Goal: Information Seeking & Learning: Learn about a topic

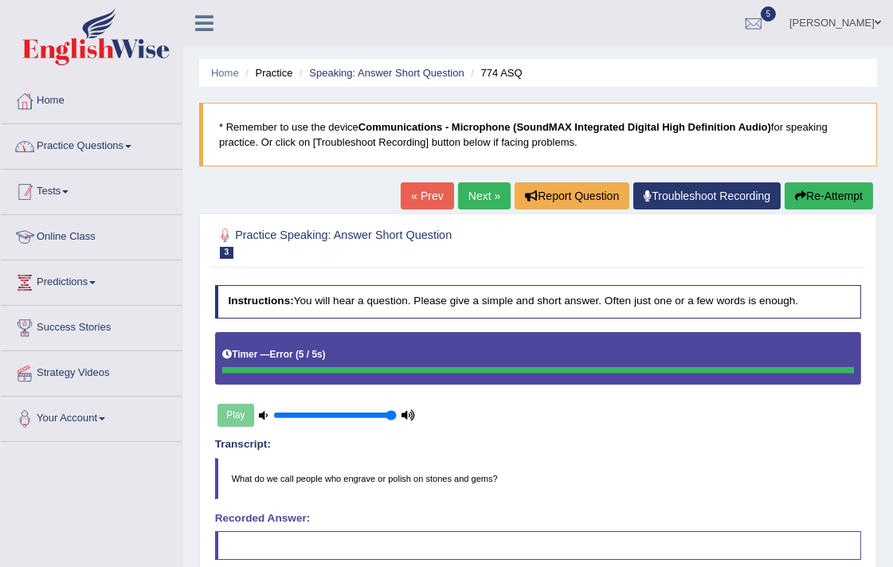
click at [101, 144] on link "Practice Questions" at bounding box center [92, 144] width 182 height 40
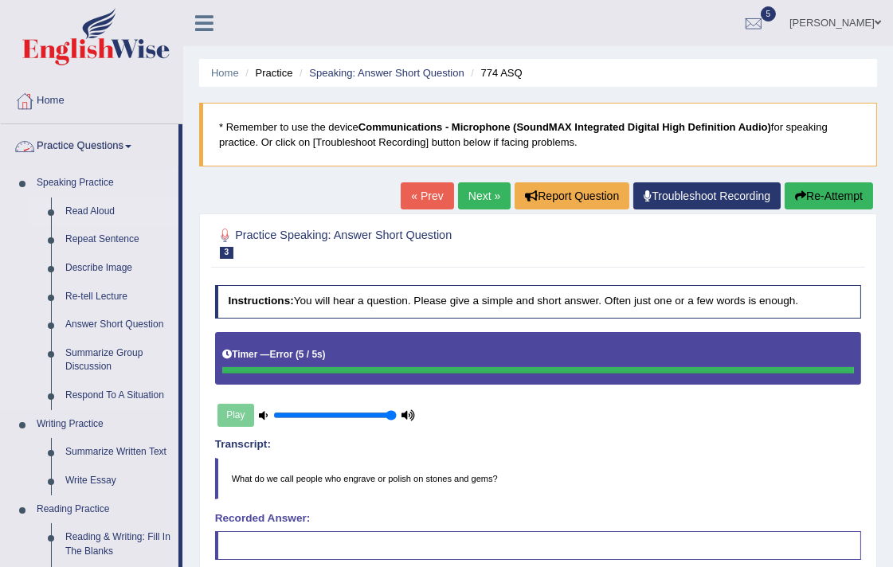
click at [88, 205] on link "Read Aloud" at bounding box center [118, 211] width 120 height 29
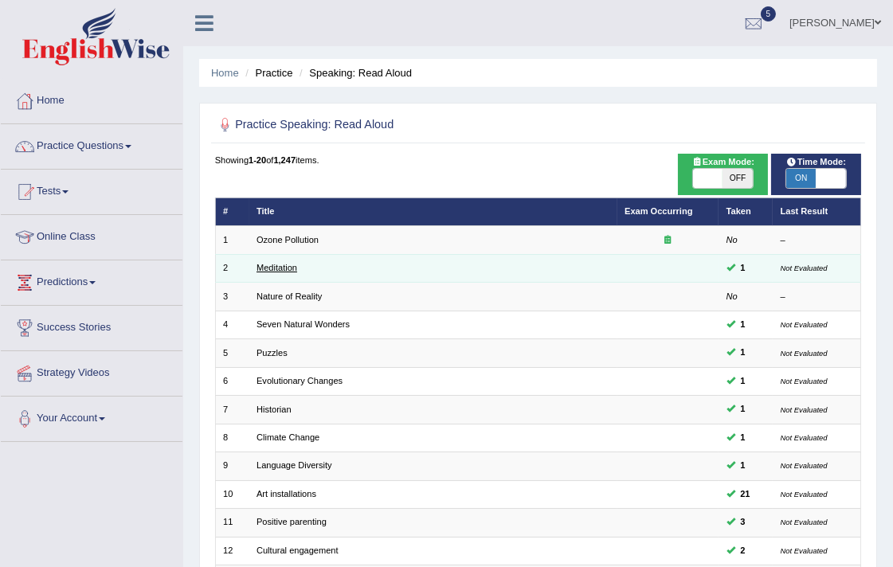
click at [275, 269] on link "Meditation" at bounding box center [276, 268] width 41 height 10
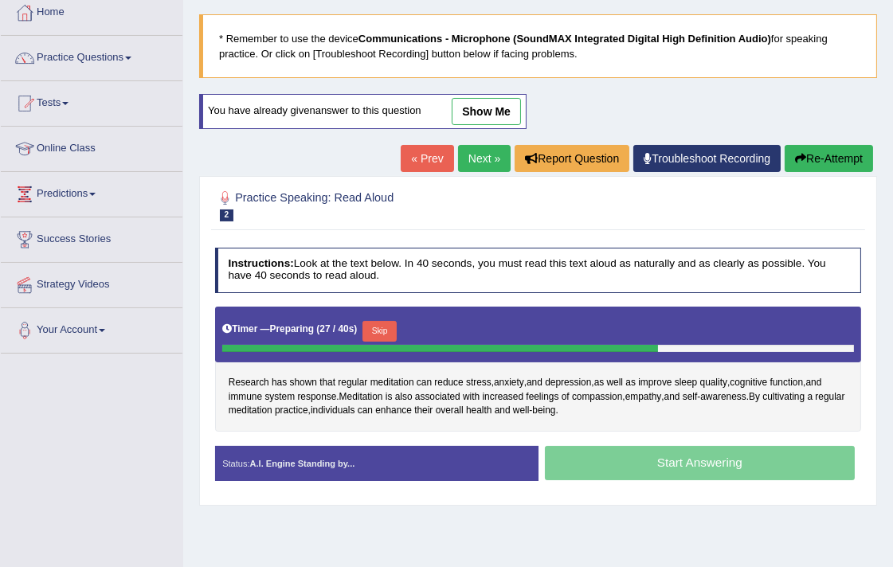
click at [823, 162] on button "Re-Attempt" at bounding box center [828, 158] width 88 height 27
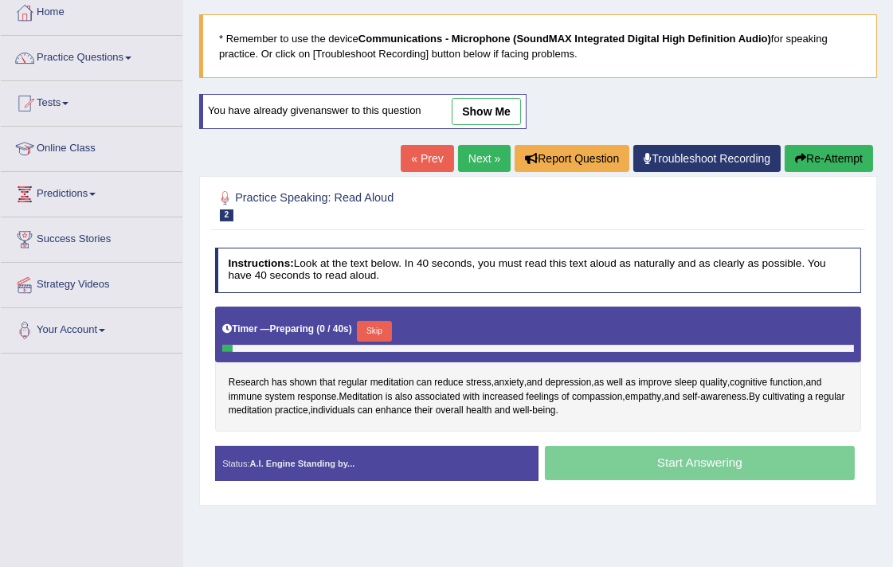
scroll to position [88, 0]
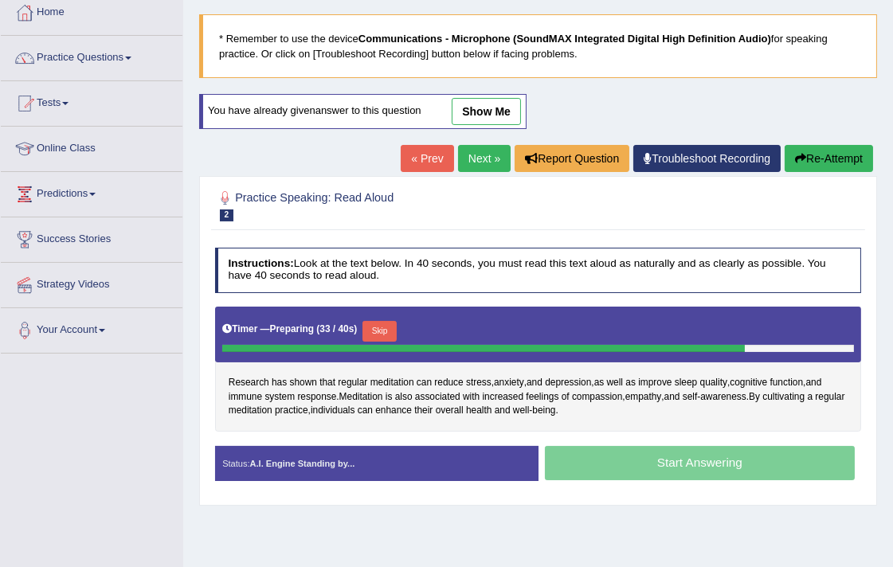
click at [822, 161] on button "Re-Attempt" at bounding box center [828, 158] width 88 height 27
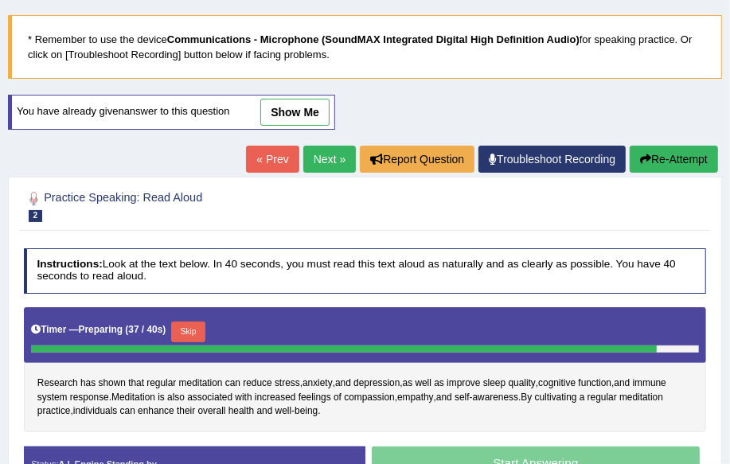
scroll to position [233, 0]
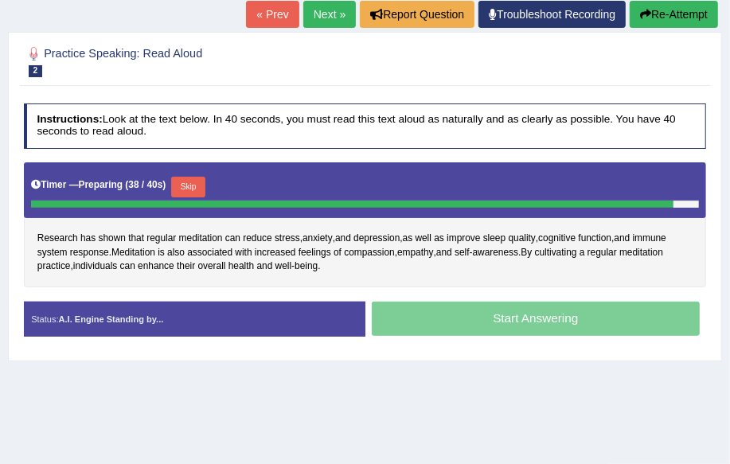
click at [556, 419] on div "Home Practice Speaking: Read Aloud Meditation * Remember to use the device Comm…" at bounding box center [365, 165] width 730 height 796
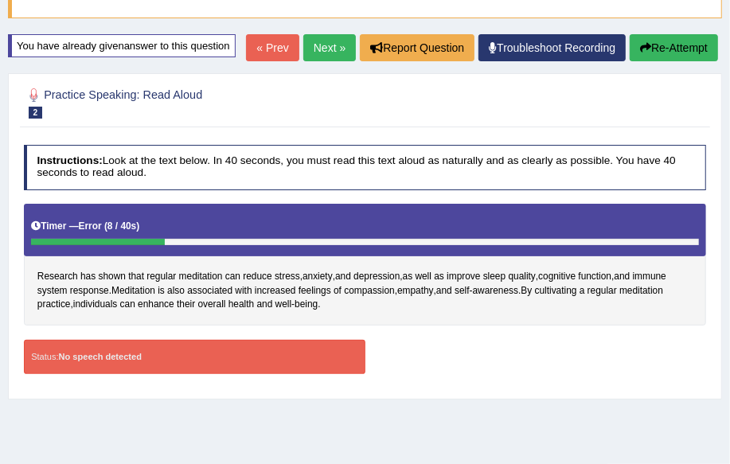
scroll to position [4, 0]
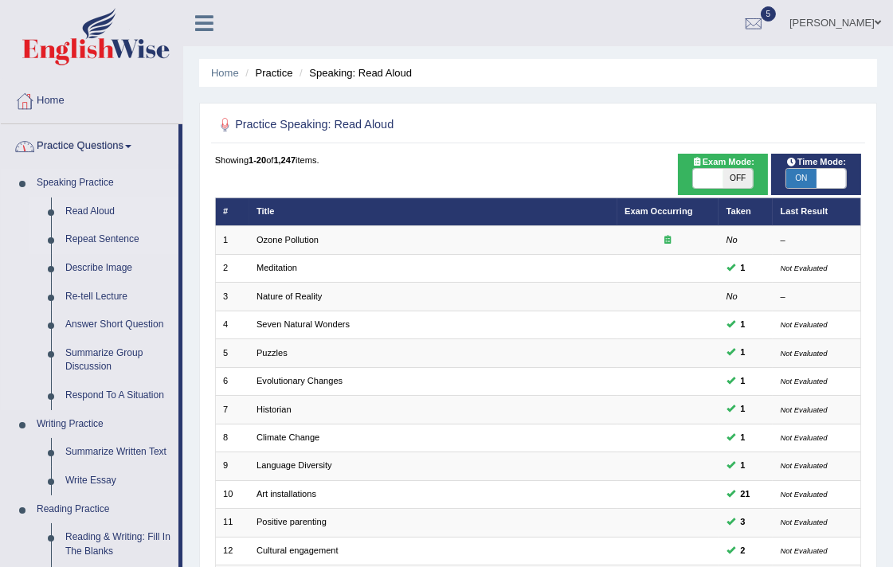
click at [91, 242] on link "Repeat Sentence" at bounding box center [118, 239] width 120 height 29
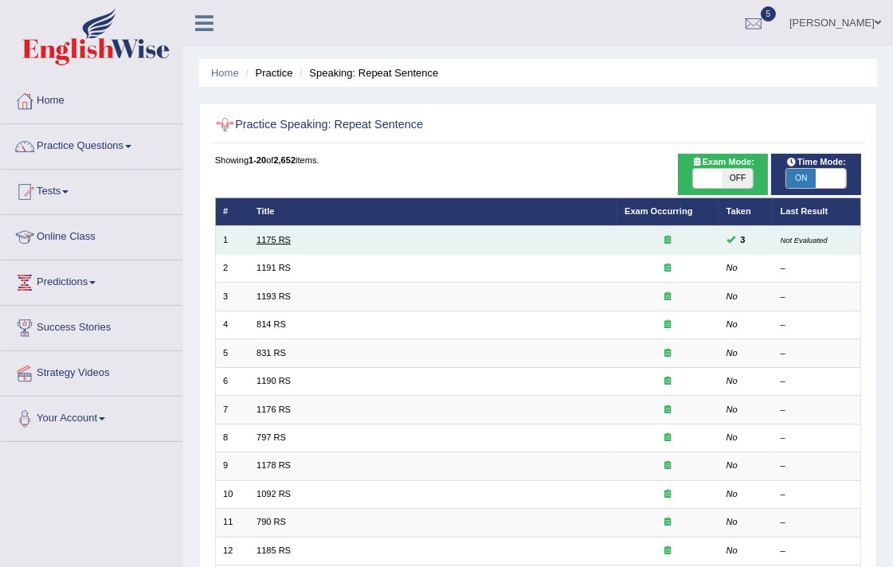
click at [282, 235] on link "1175 RS" at bounding box center [273, 240] width 34 height 10
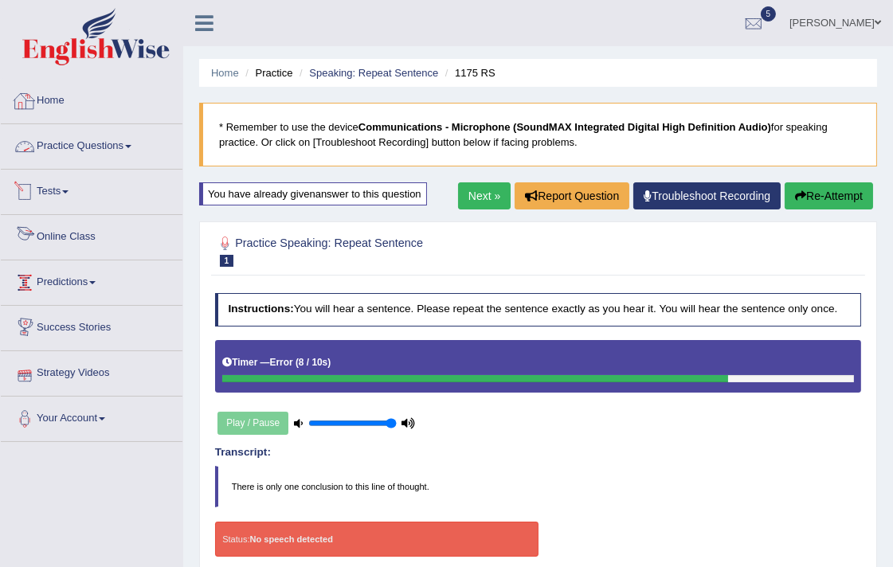
click at [111, 139] on link "Practice Questions" at bounding box center [92, 144] width 182 height 40
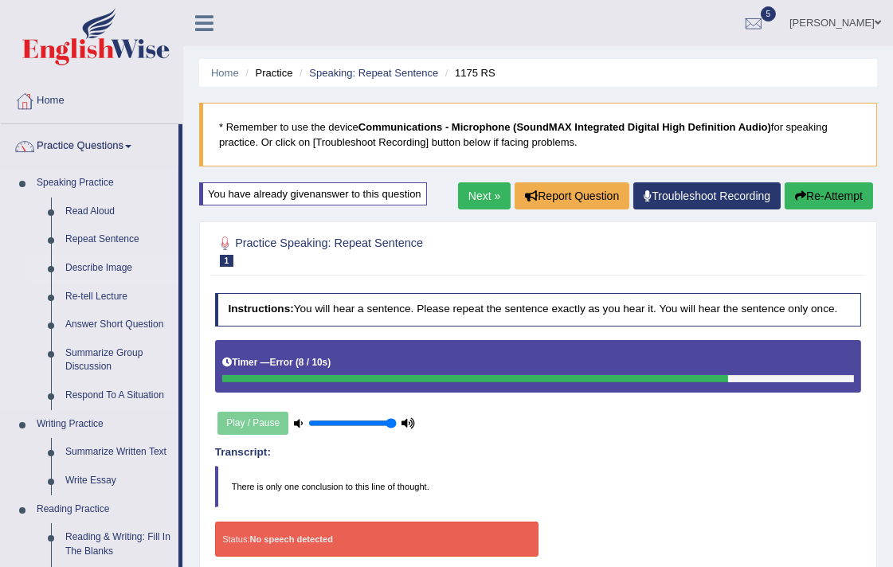
click at [86, 266] on link "Describe Image" at bounding box center [118, 268] width 120 height 29
